Goal: Task Accomplishment & Management: Manage account settings

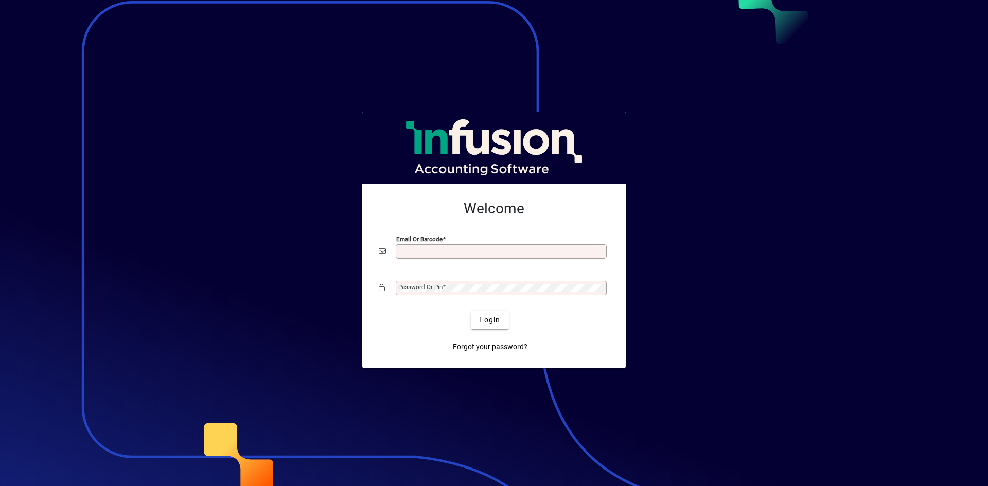
type input "**********"
click at [498, 320] on span "Login" at bounding box center [489, 320] width 21 height 11
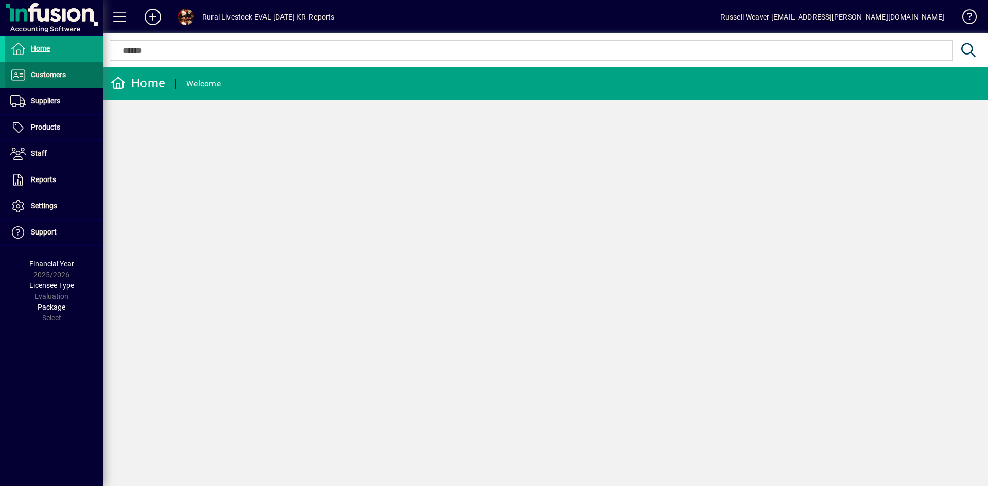
click at [49, 76] on span "Customers" at bounding box center [48, 74] width 35 height 8
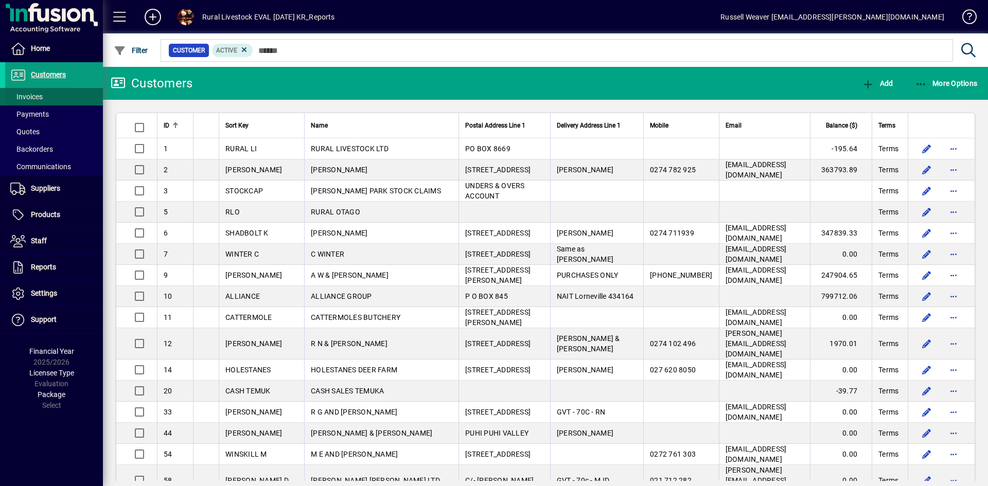
click at [36, 94] on span "Invoices" at bounding box center [26, 97] width 32 height 8
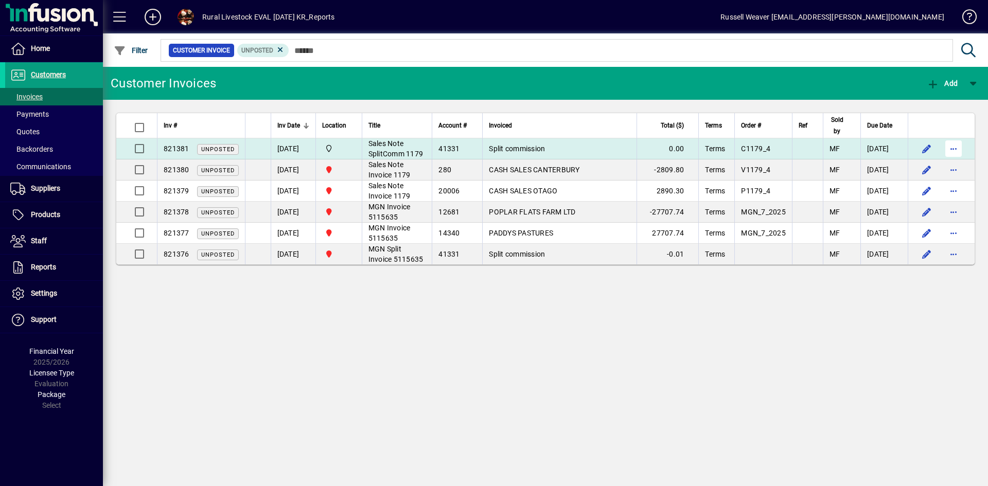
click at [955, 156] on span "button" at bounding box center [953, 148] width 25 height 25
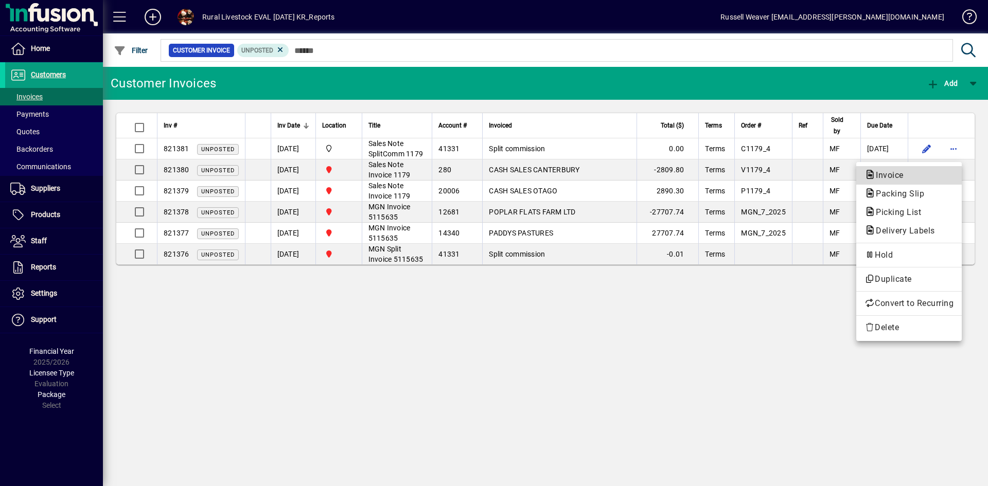
click at [885, 172] on span "Invoice" at bounding box center [886, 175] width 44 height 10
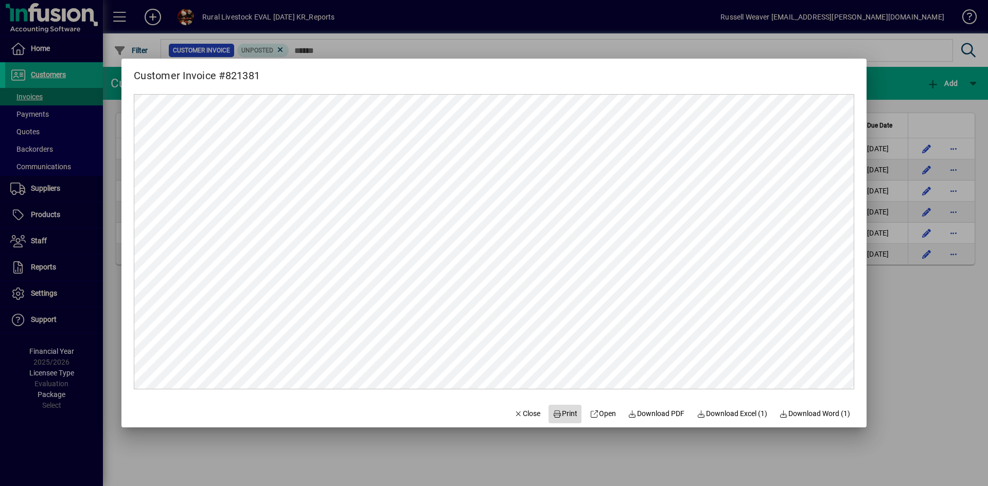
click at [564, 413] on span "Print" at bounding box center [565, 414] width 25 height 11
click at [524, 415] on span "Close" at bounding box center [527, 414] width 27 height 11
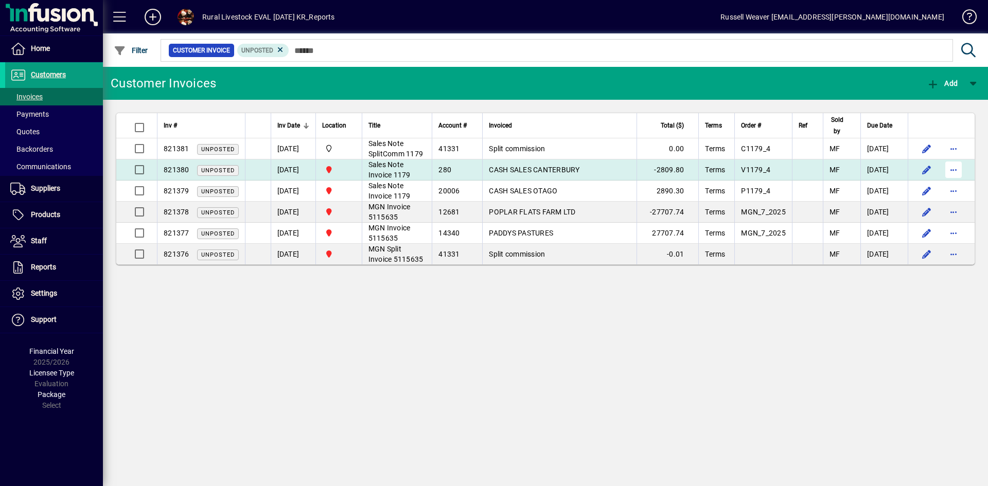
click at [953, 176] on span "button" at bounding box center [953, 169] width 25 height 25
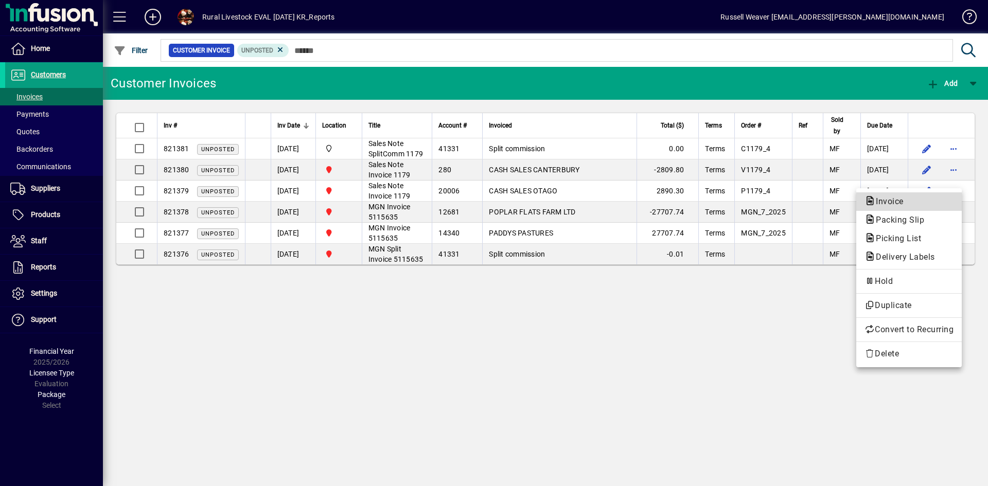
click at [880, 203] on span "Invoice" at bounding box center [886, 202] width 44 height 10
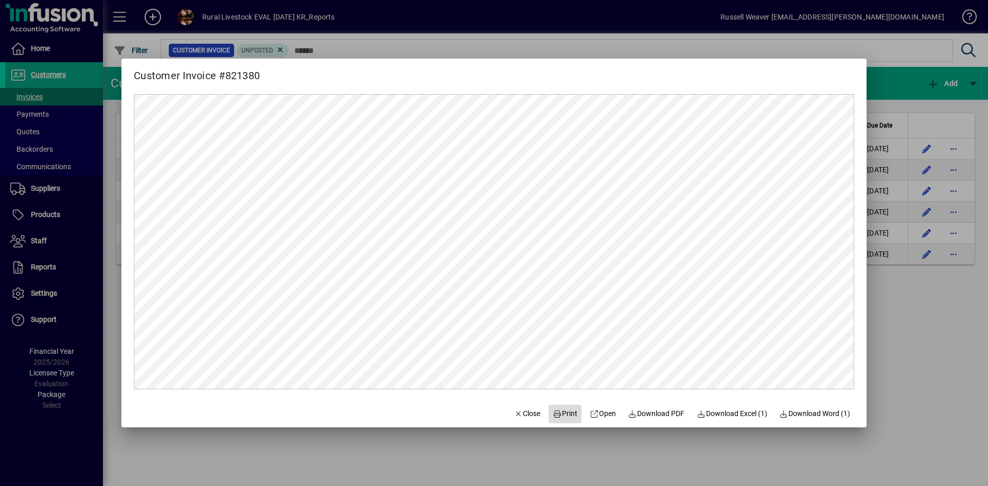
click at [560, 412] on span "Print" at bounding box center [565, 414] width 25 height 11
click at [529, 414] on span "Close" at bounding box center [527, 414] width 27 height 11
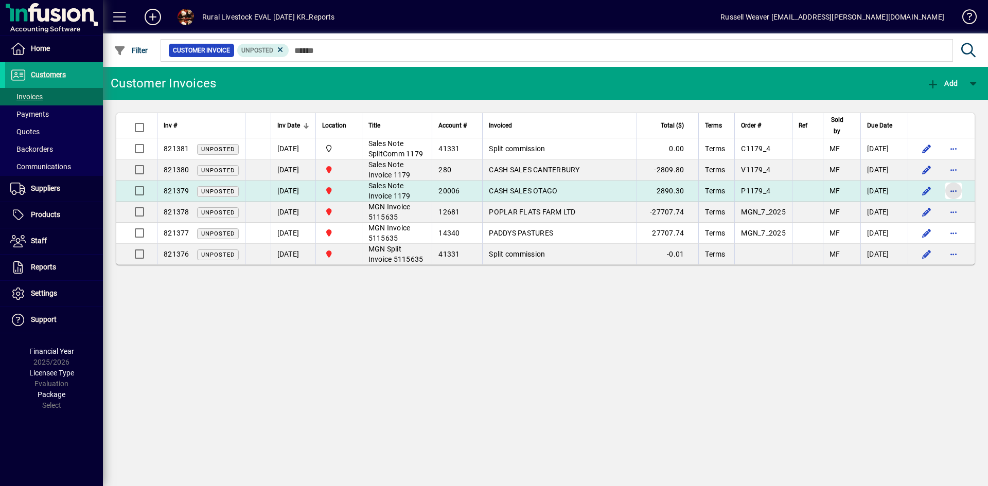
click at [949, 200] on span "button" at bounding box center [953, 191] width 25 height 25
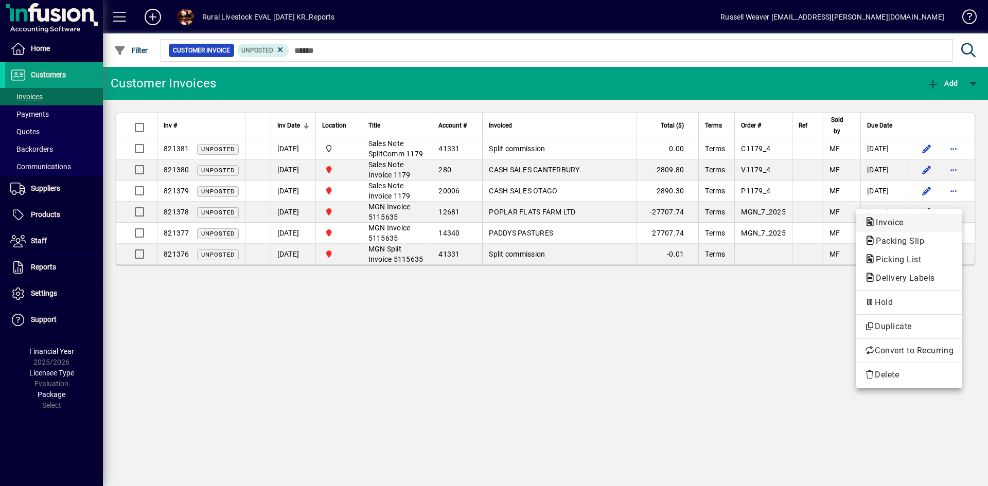
click at [887, 223] on span "Invoice" at bounding box center [886, 223] width 44 height 10
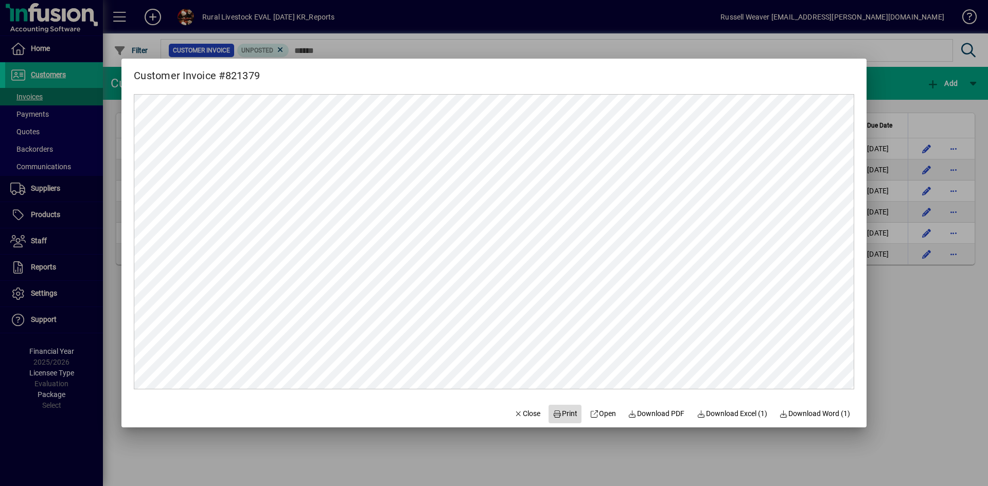
click at [560, 414] on span "Print" at bounding box center [565, 414] width 25 height 11
click at [521, 416] on span "Close" at bounding box center [527, 414] width 27 height 11
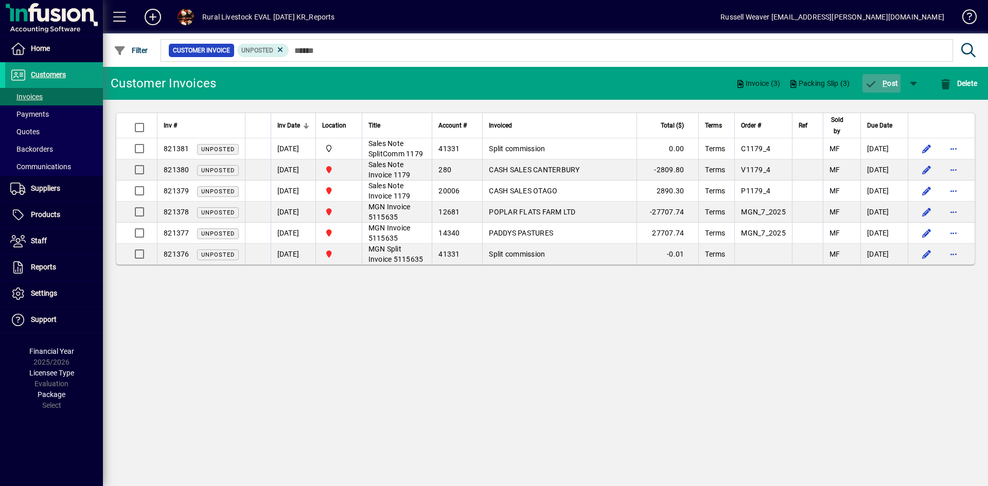
click at [879, 82] on span "P ost" at bounding box center [881, 83] width 33 height 8
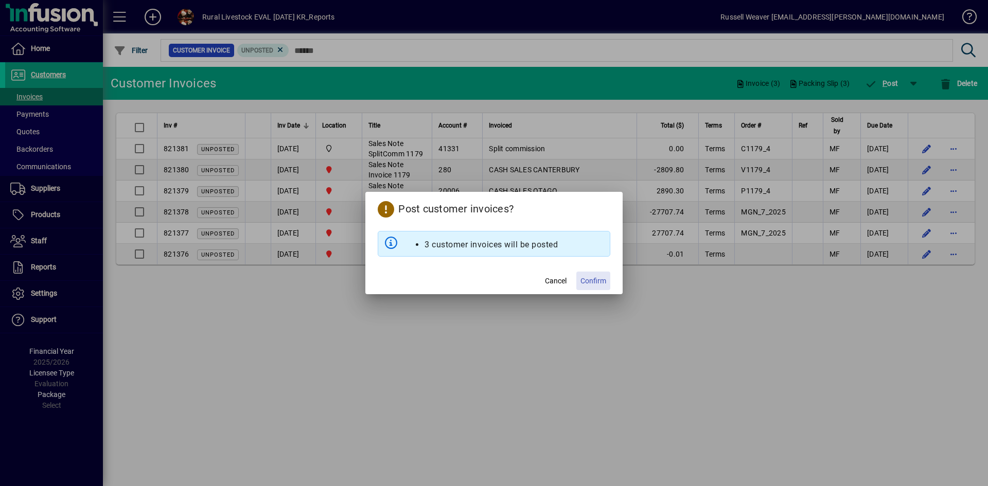
click at [593, 279] on span "Confirm" at bounding box center [593, 281] width 26 height 11
